Goal: Task Accomplishment & Management: Manage account settings

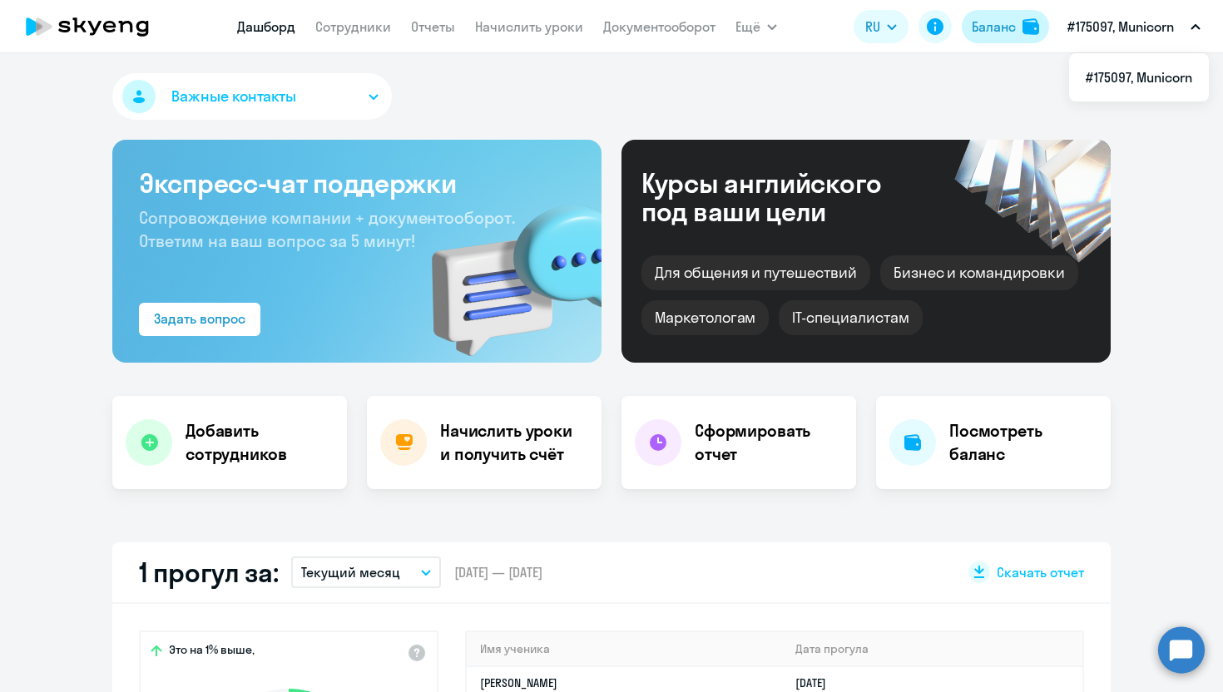
click at [991, 31] on div "Баланс" at bounding box center [994, 27] width 44 height 20
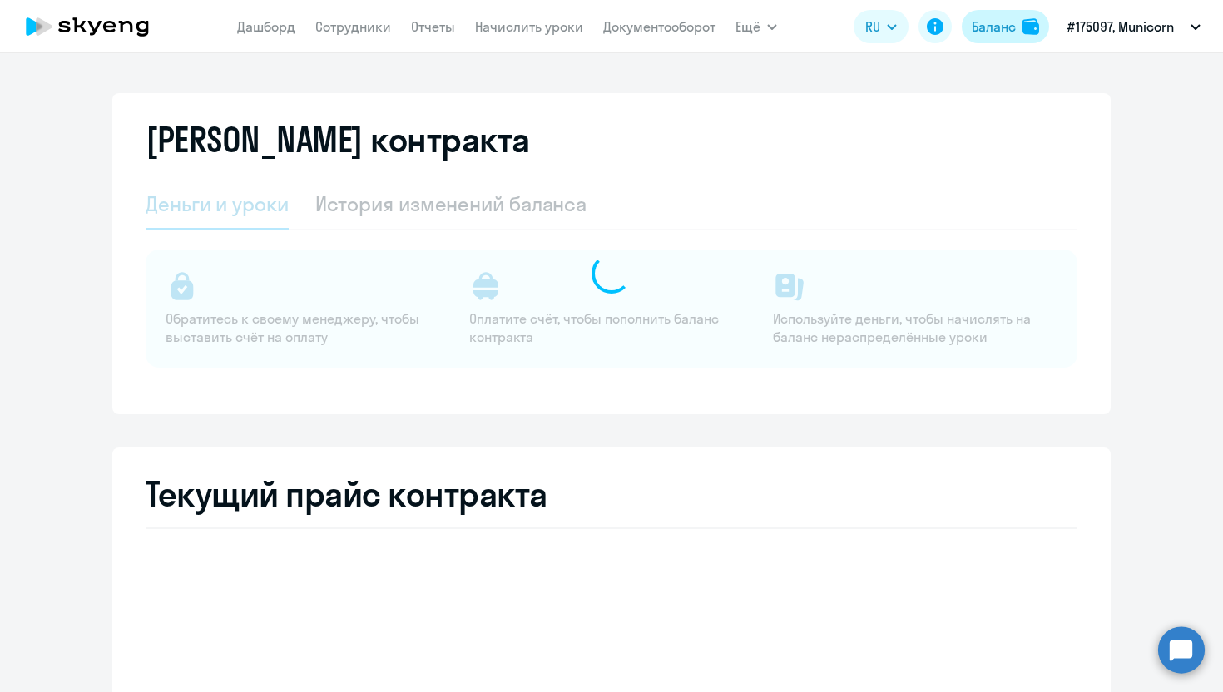
select select "english_adult_not_native_speaker"
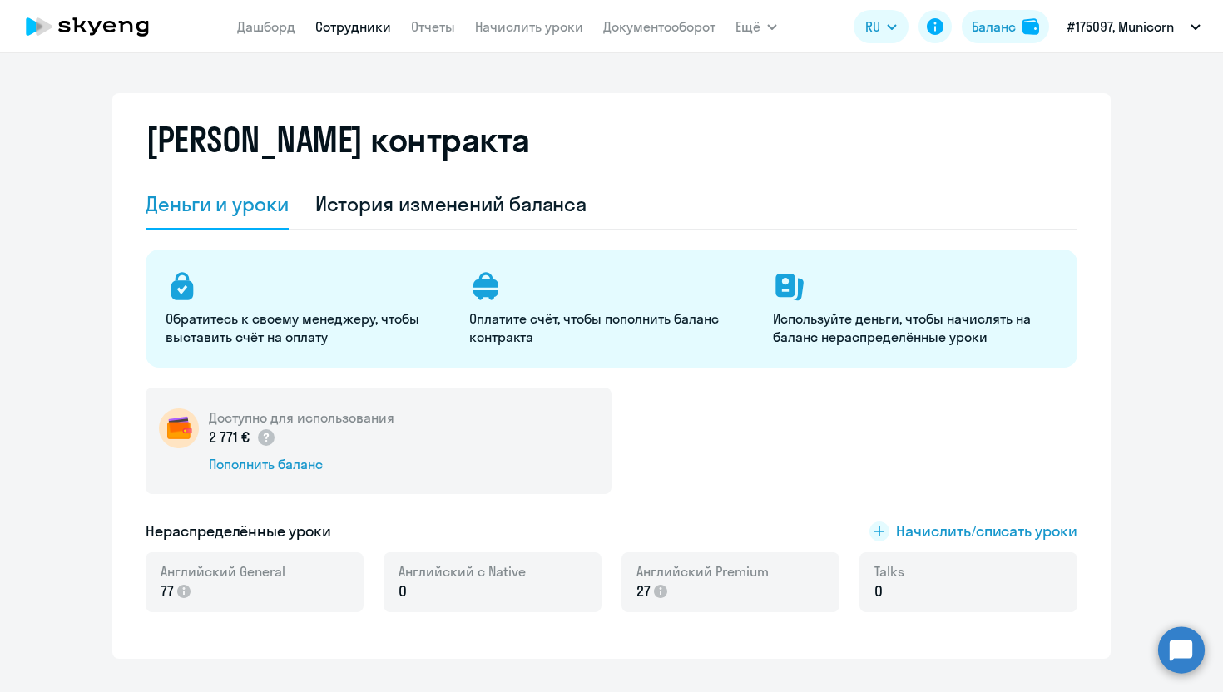
click at [365, 25] on link "Сотрудники" at bounding box center [353, 26] width 76 height 17
select select "30"
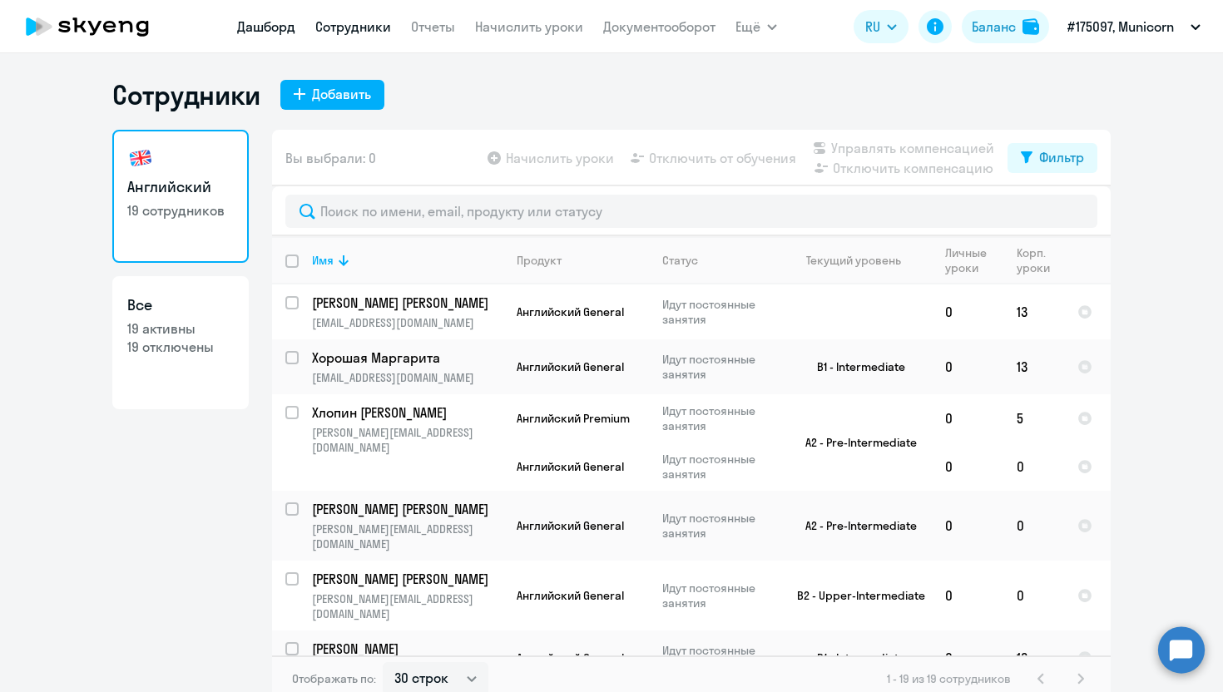
click at [276, 19] on link "Дашборд" at bounding box center [266, 26] width 58 height 17
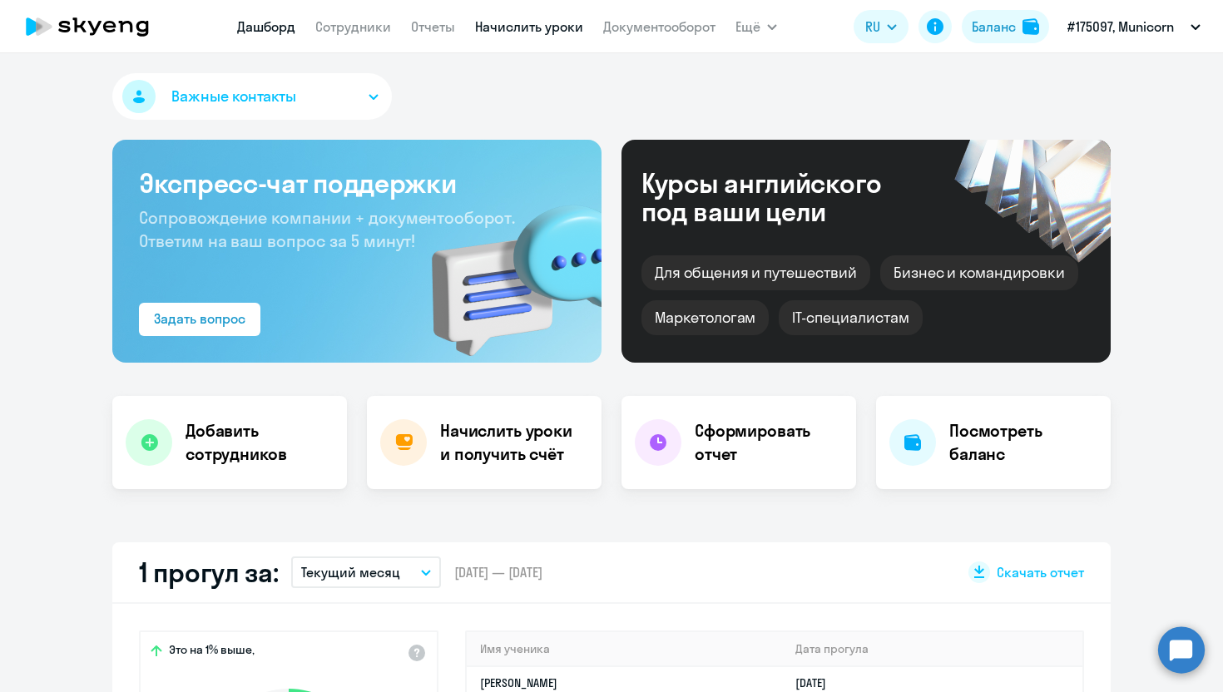
click at [541, 24] on link "Начислить уроки" at bounding box center [529, 26] width 108 height 17
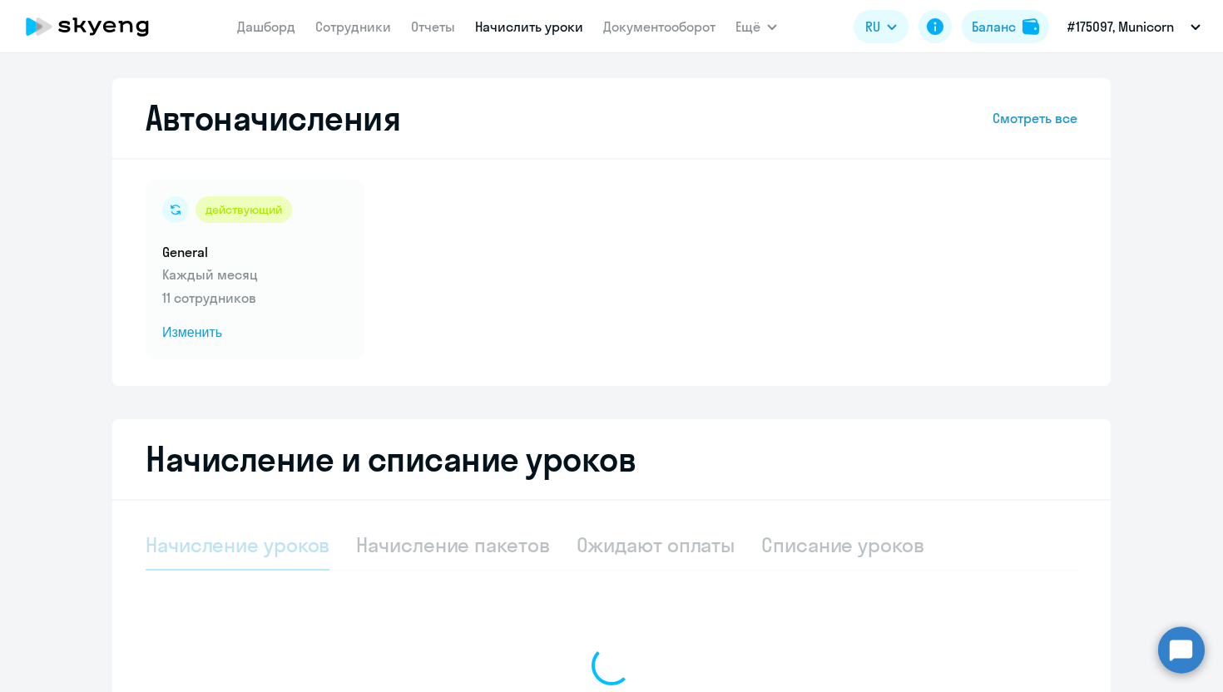
select select "10"
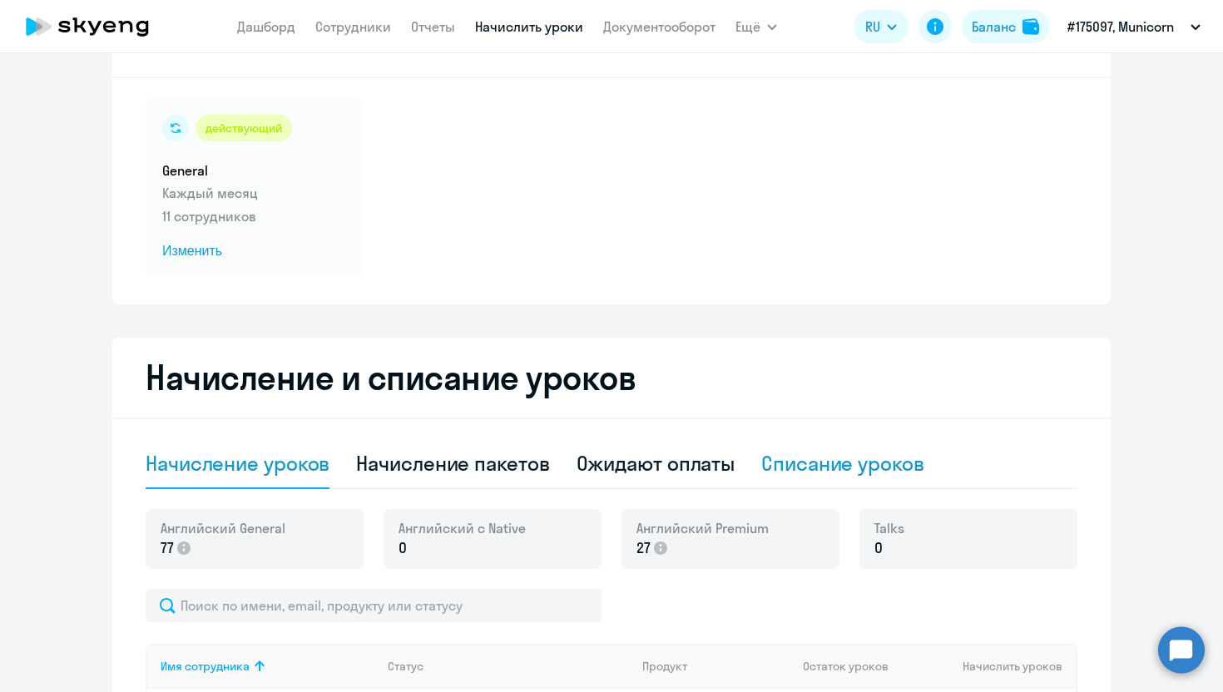
scroll to position [28, 0]
